Goal: Task Accomplishment & Management: Manage account settings

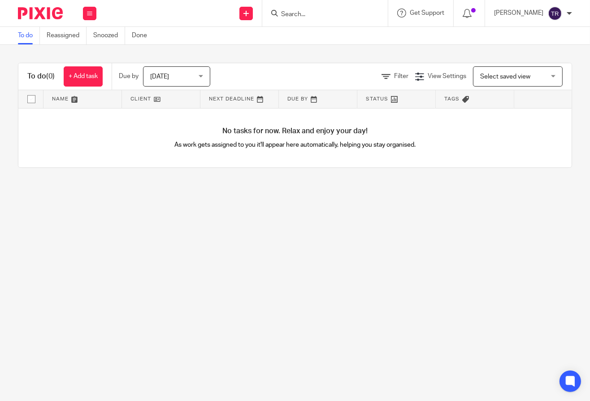
click at [348, 8] on form at bounding box center [328, 13] width 96 height 11
click at [349, 15] on input "Search" at bounding box center [320, 15] width 81 height 8
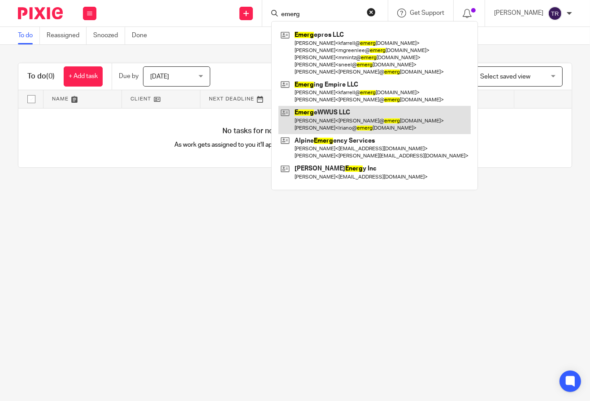
type input "emerg"
click at [395, 114] on link at bounding box center [375, 120] width 192 height 28
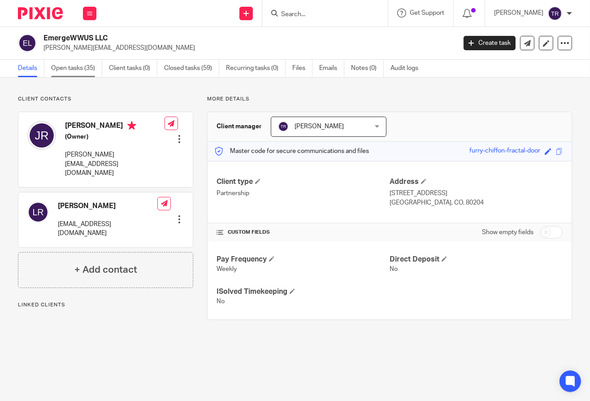
click at [69, 67] on link "Open tasks (35)" at bounding box center [76, 68] width 51 height 17
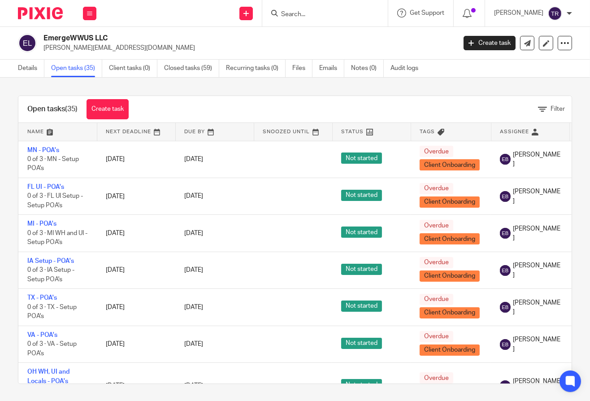
click at [552, 112] on div "Filter" at bounding box center [555, 109] width 34 height 9
click at [551, 112] on span "Filter" at bounding box center [558, 109] width 14 height 6
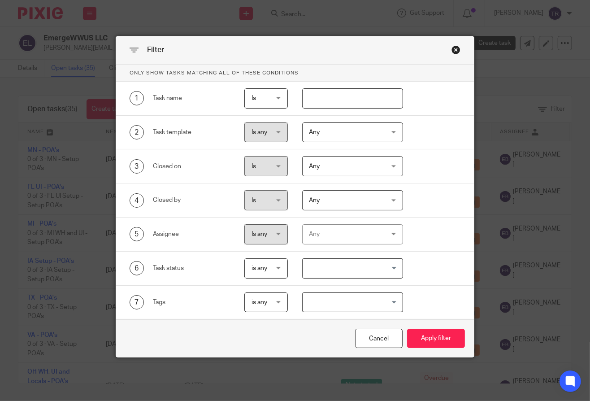
click at [320, 227] on div "Any" at bounding box center [347, 234] width 75 height 19
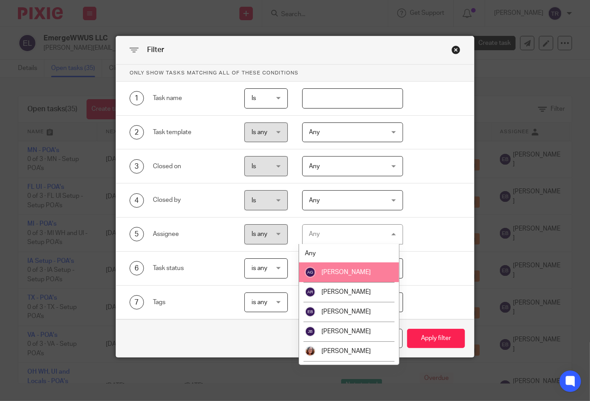
click at [356, 275] on span "[PERSON_NAME]" at bounding box center [346, 272] width 49 height 6
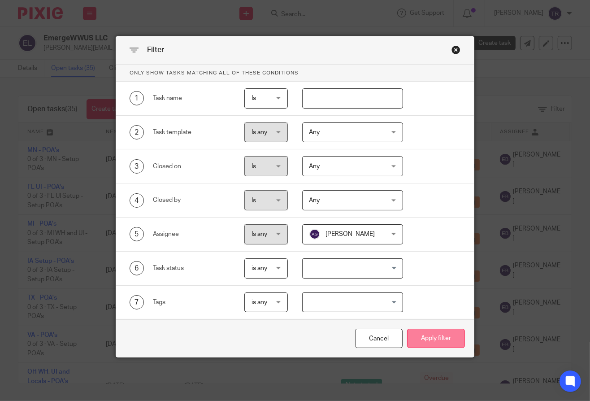
click at [426, 338] on button "Apply filter" at bounding box center [436, 338] width 58 height 19
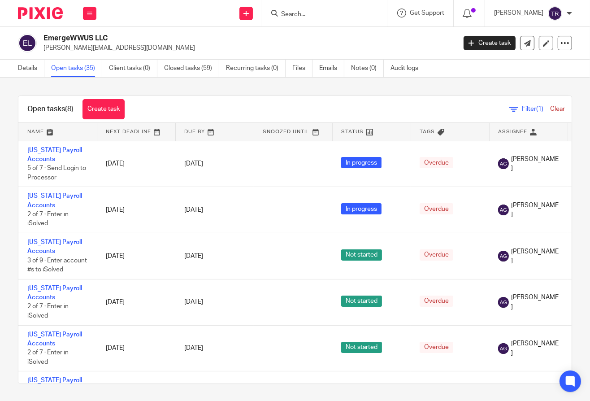
click at [27, 128] on link at bounding box center [57, 132] width 79 height 18
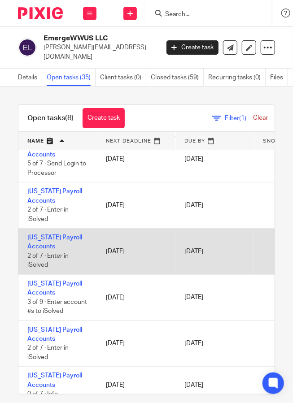
scroll to position [124, 0]
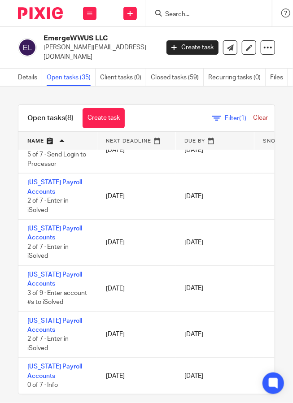
click at [179, 9] on form at bounding box center [212, 13] width 96 height 11
click at [177, 16] on input "Search" at bounding box center [204, 15] width 81 height 8
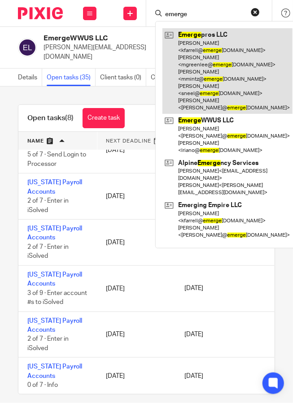
type input "emerge"
click at [188, 30] on link at bounding box center [227, 71] width 130 height 86
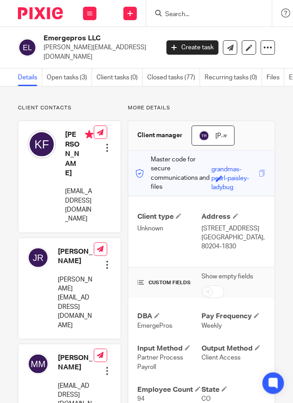
click at [57, 57] on div "Emergepros LLC [PERSON_NAME][EMAIL_ADDRESS][DOMAIN_NAME] Create task Export dat…" at bounding box center [146, 48] width 293 height 42
click at [57, 69] on link "Open tasks (3)" at bounding box center [69, 77] width 45 height 17
